Goal: Transaction & Acquisition: Book appointment/travel/reservation

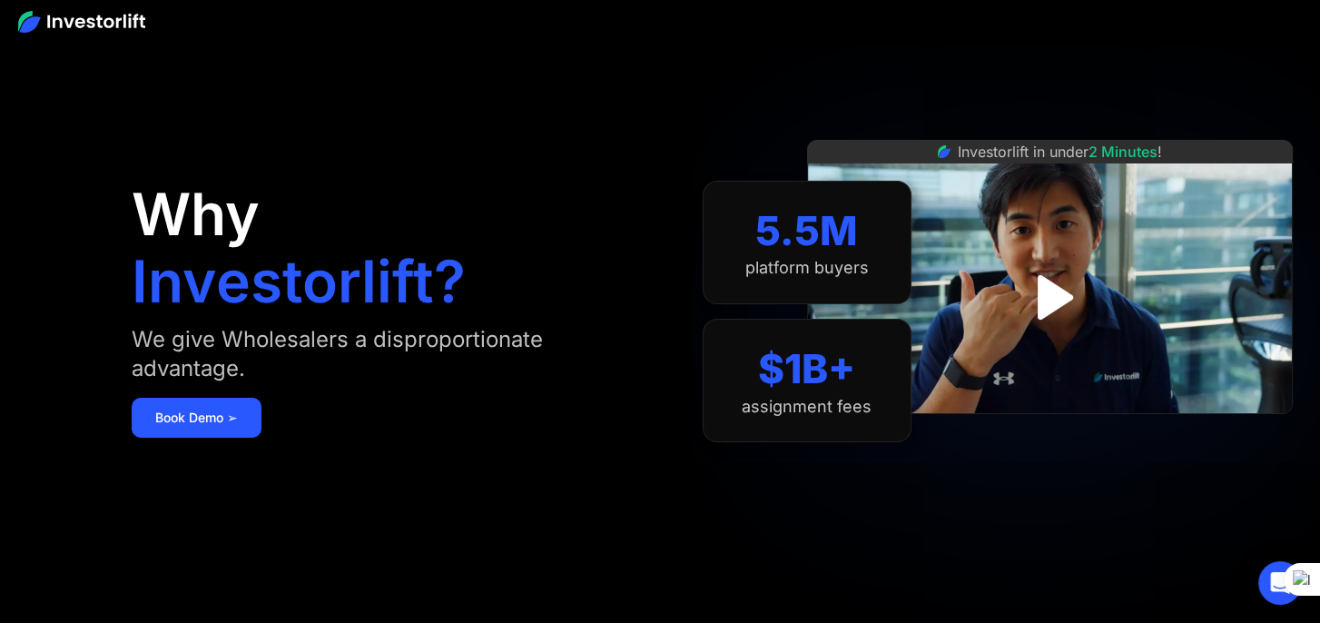
click at [122, 21] on img at bounding box center [81, 22] width 127 height 22
click at [963, 114] on div "Investorlift in under 2 Minutes !" at bounding box center [1050, 311] width 486 height 623
click at [1044, 310] on img "open lightbox" at bounding box center [1049, 296] width 81 height 81
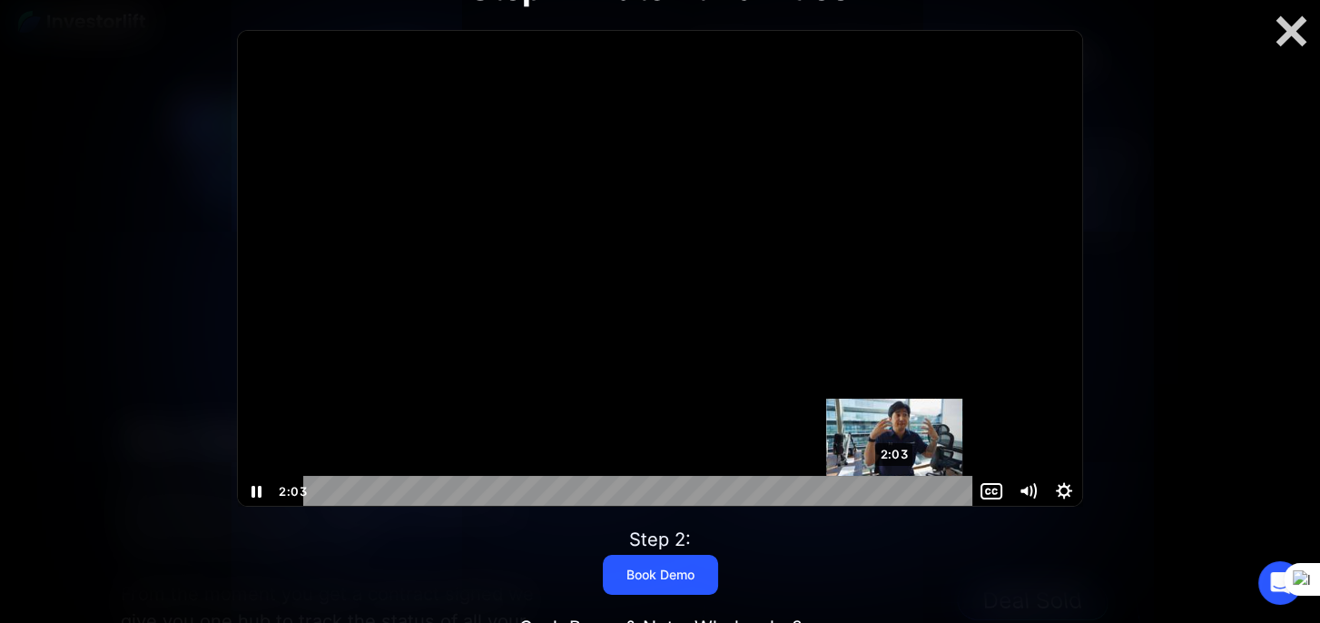
click at [894, 489] on div "2:03" at bounding box center [640, 491] width 647 height 31
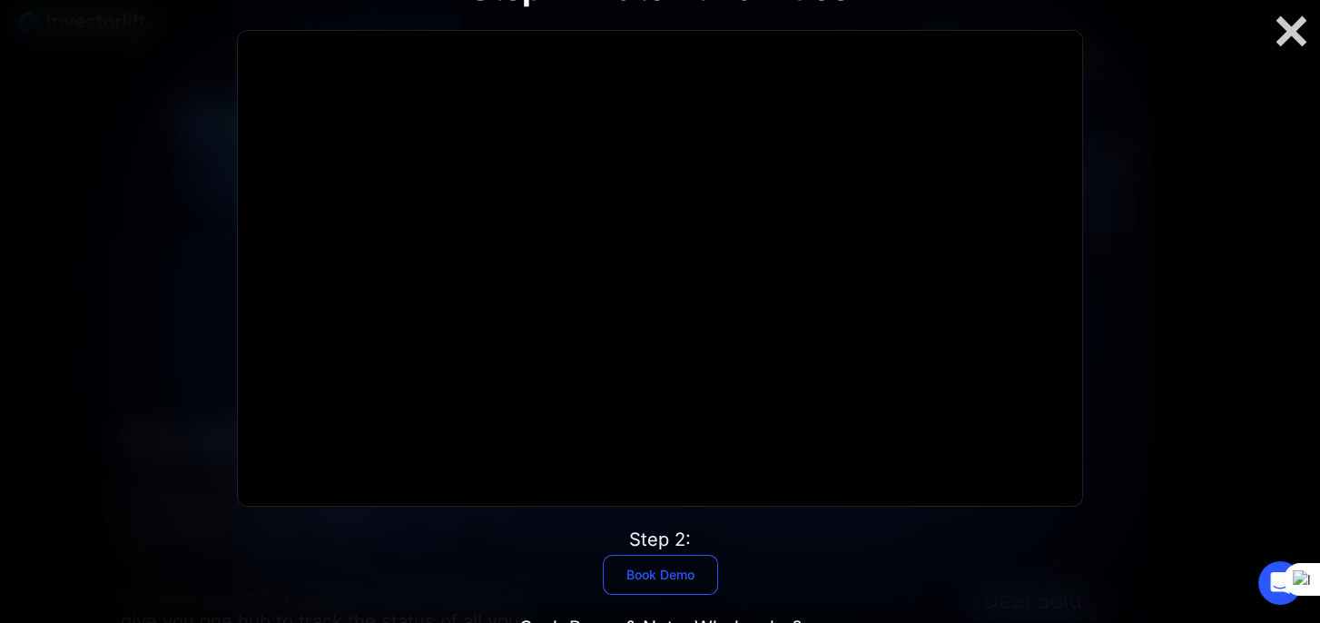
click at [670, 577] on link "Book Demo" at bounding box center [660, 575] width 115 height 40
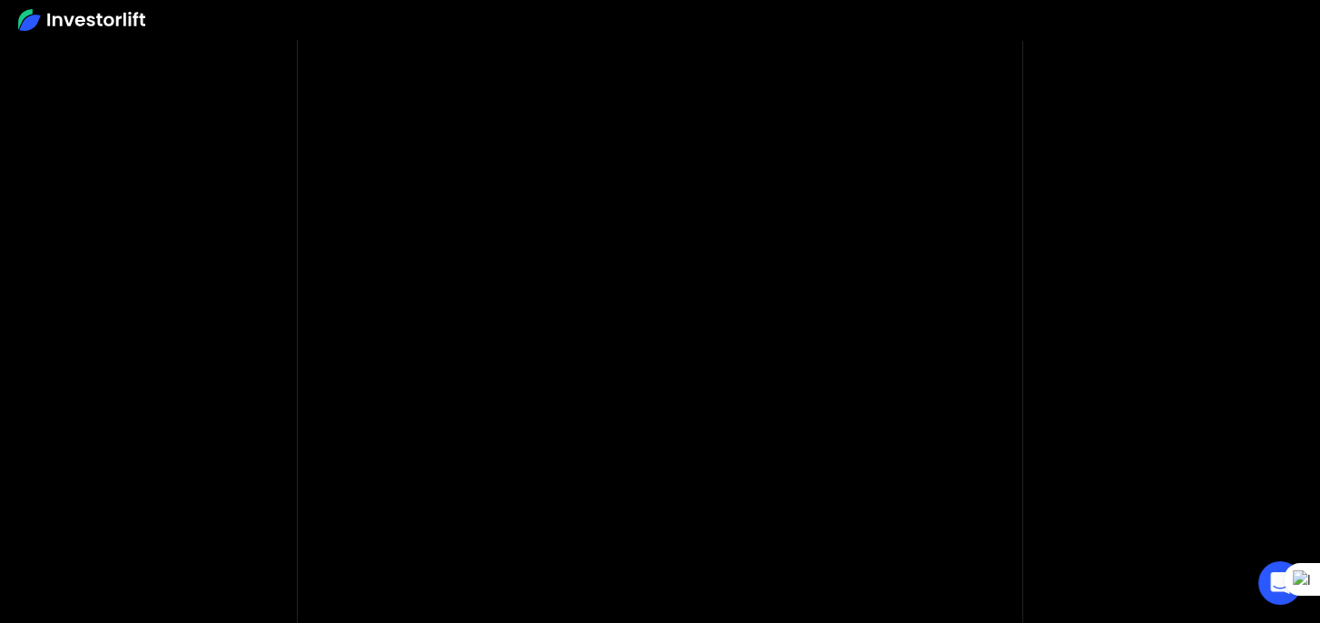
scroll to position [182, 0]
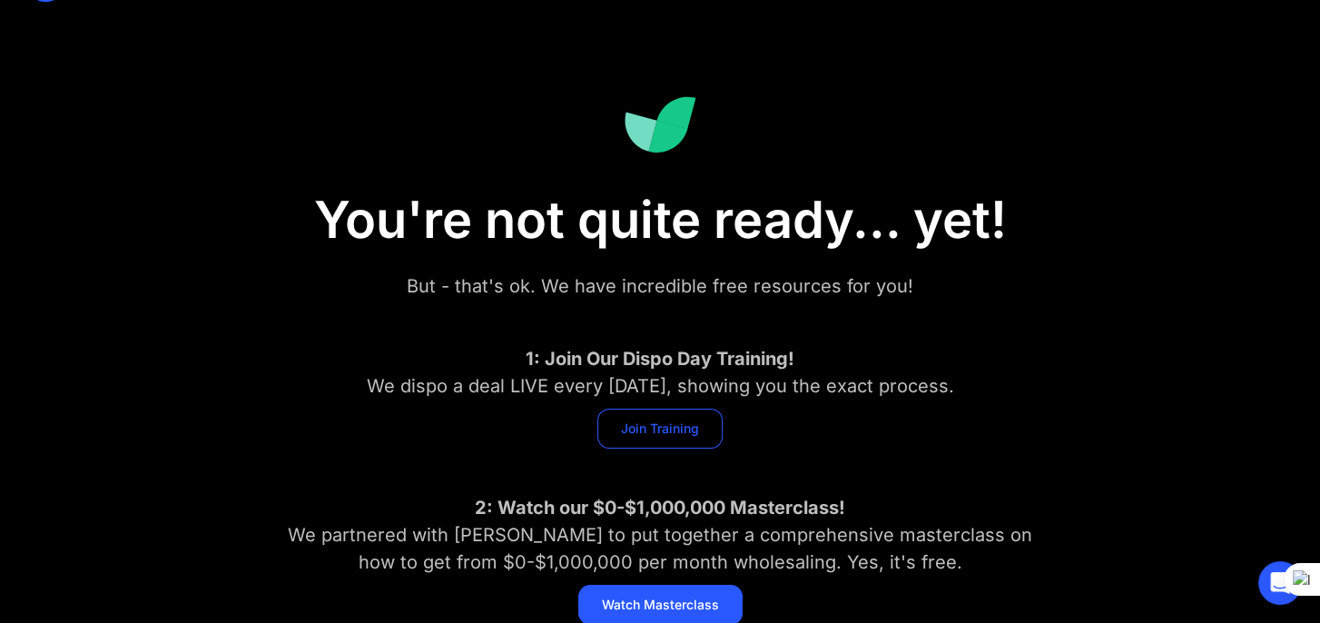
scroll to position [91, 0]
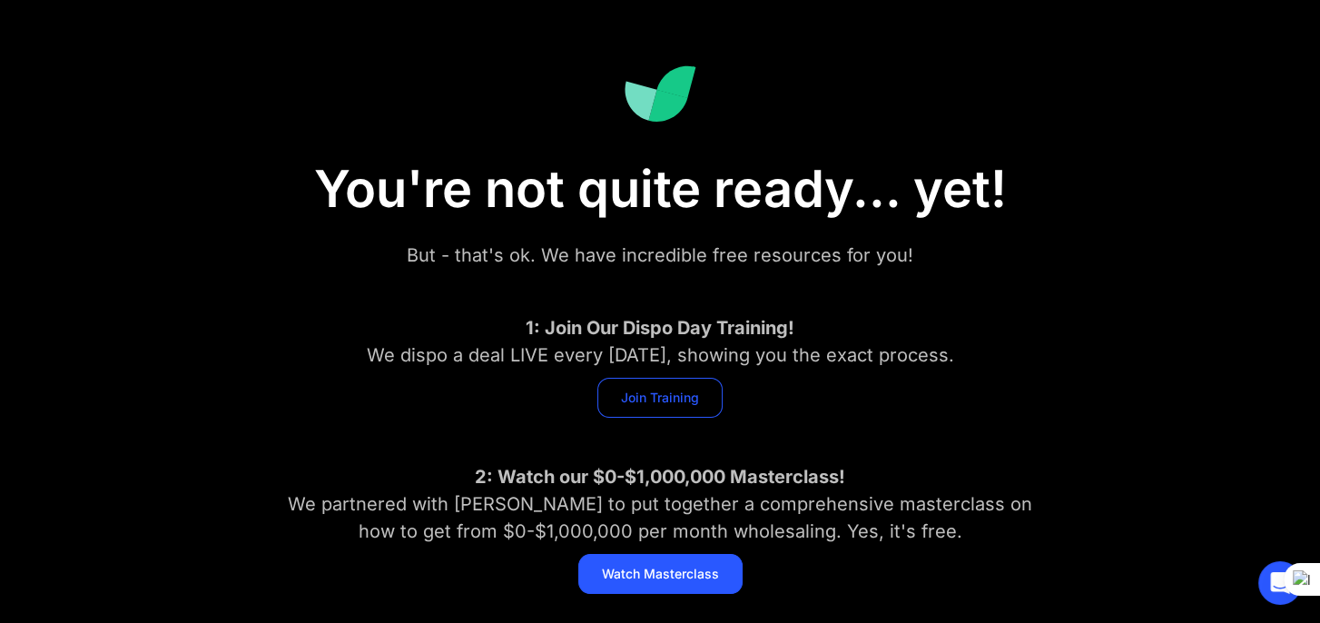
click at [664, 402] on link "Join Training" at bounding box center [659, 398] width 125 height 40
